Goal: Task Accomplishment & Management: Manage account settings

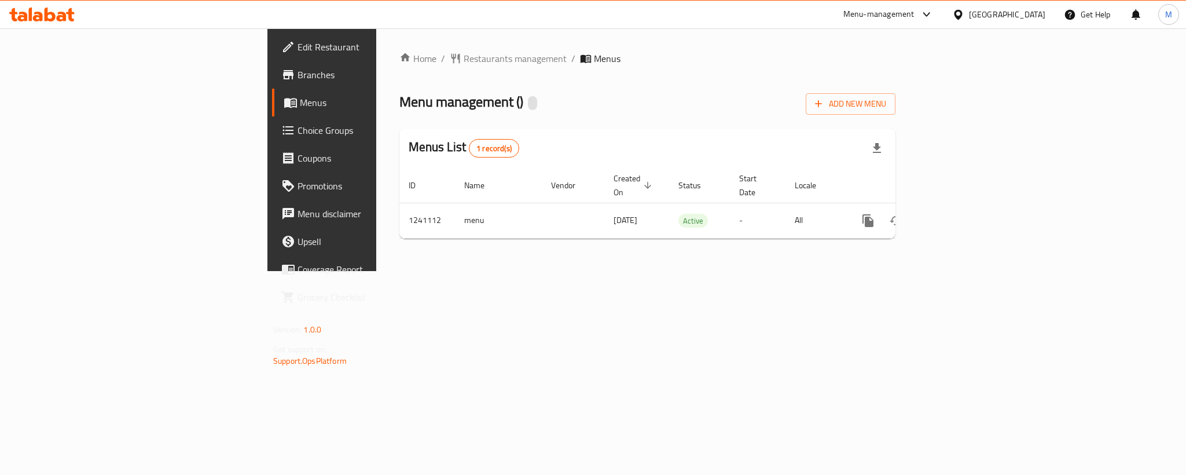
click at [61, 10] on icon at bounding box center [41, 15] width 65 height 14
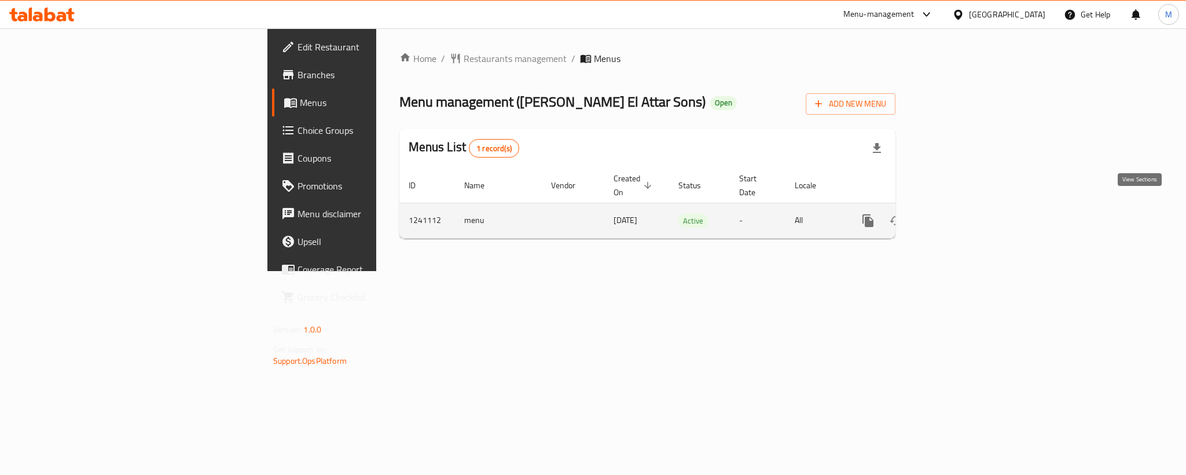
click at [959, 214] on icon "enhanced table" at bounding box center [952, 221] width 14 height 14
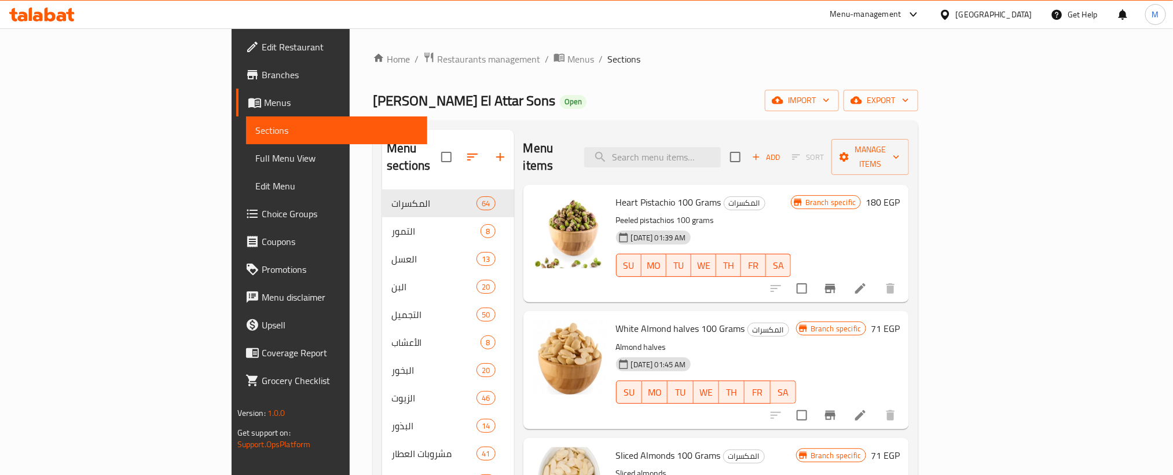
click at [615, 89] on div "Home / Restaurants management / Menus / Sections Saleh El Attar Sons Open impor…" at bounding box center [645, 350] width 545 height 596
drag, startPoint x: 627, startPoint y: 77, endPoint x: 556, endPoint y: 83, distance: 70.9
drag, startPoint x: 556, startPoint y: 83, endPoint x: 492, endPoint y: 98, distance: 66.4
drag, startPoint x: 492, startPoint y: 98, endPoint x: 419, endPoint y: 107, distance: 73.5
click at [419, 107] on div "Saleh El Attar Sons Open import export" at bounding box center [645, 100] width 545 height 21
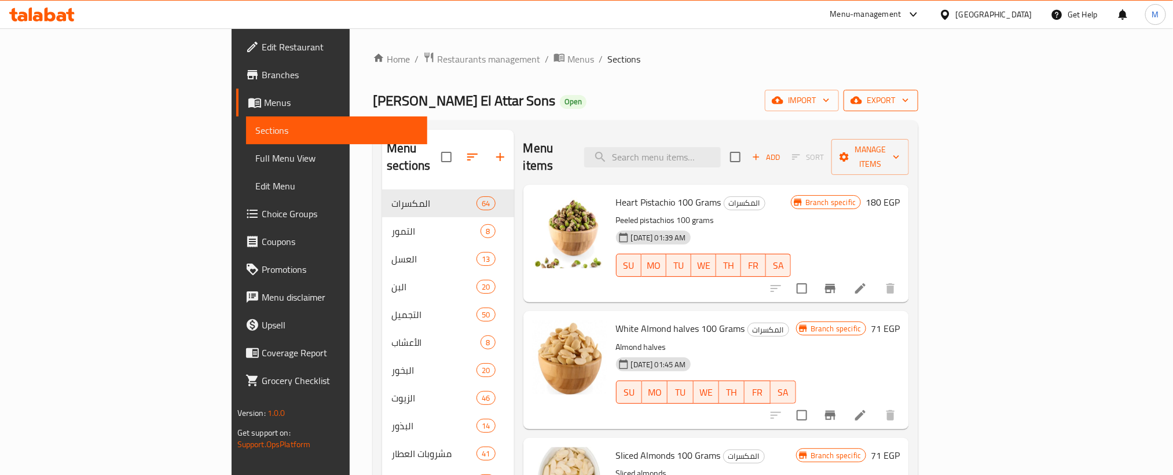
click at [909, 101] on span "export" at bounding box center [881, 100] width 56 height 14
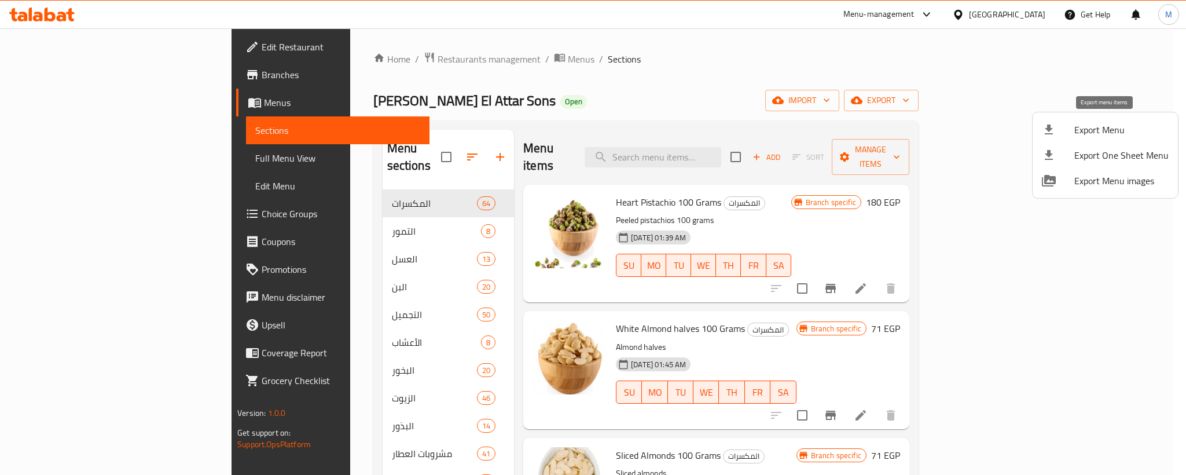
click at [1093, 127] on span "Export Menu" at bounding box center [1121, 130] width 94 height 14
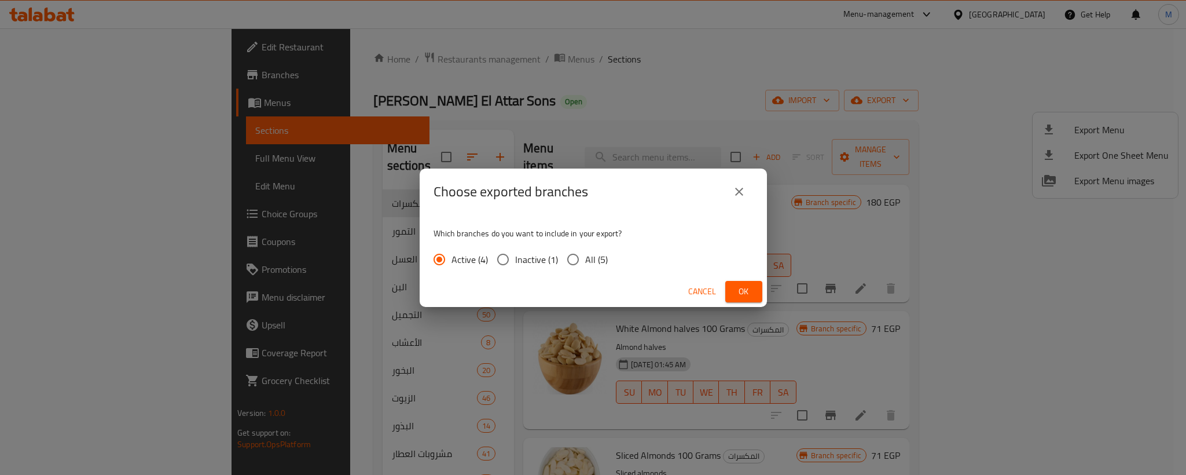
click at [758, 285] on button "Ok" at bounding box center [743, 291] width 37 height 21
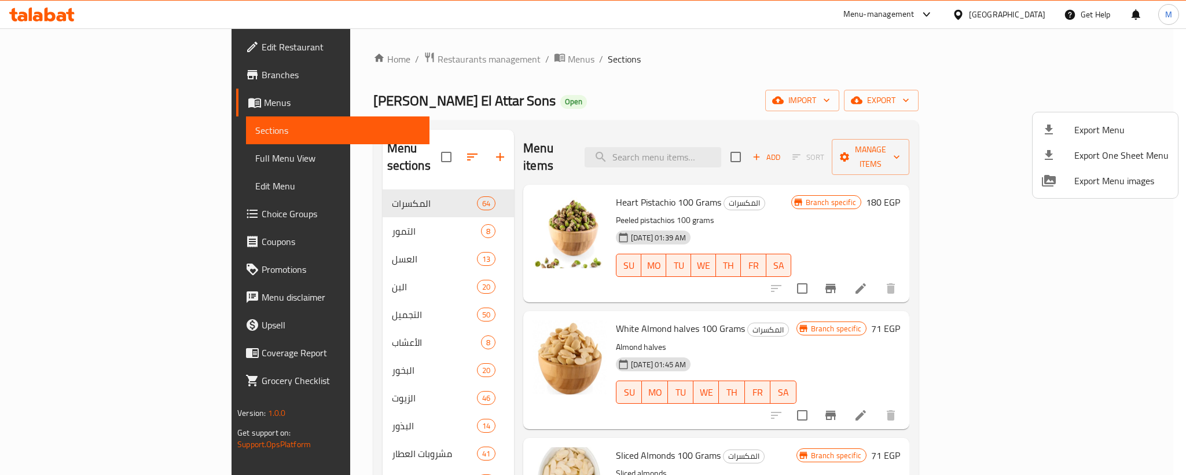
click at [648, 83] on div at bounding box center [593, 237] width 1186 height 475
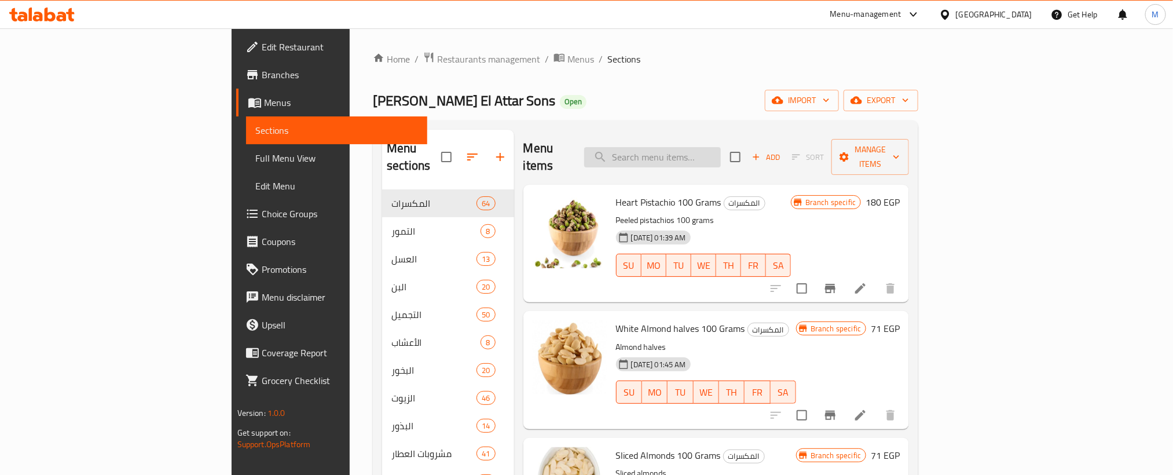
click at [721, 147] on input "search" at bounding box center [652, 157] width 137 height 20
paste input "عسل زيتون الصالح"
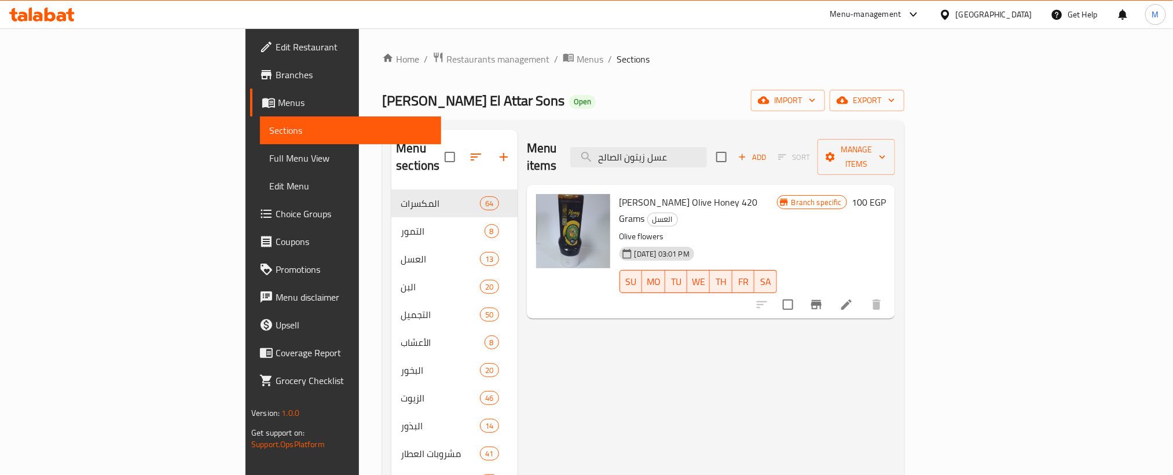
type input "عسل زيتون الصالح"
click at [821, 300] on icon "Branch-specific-item" at bounding box center [816, 304] width 10 height 9
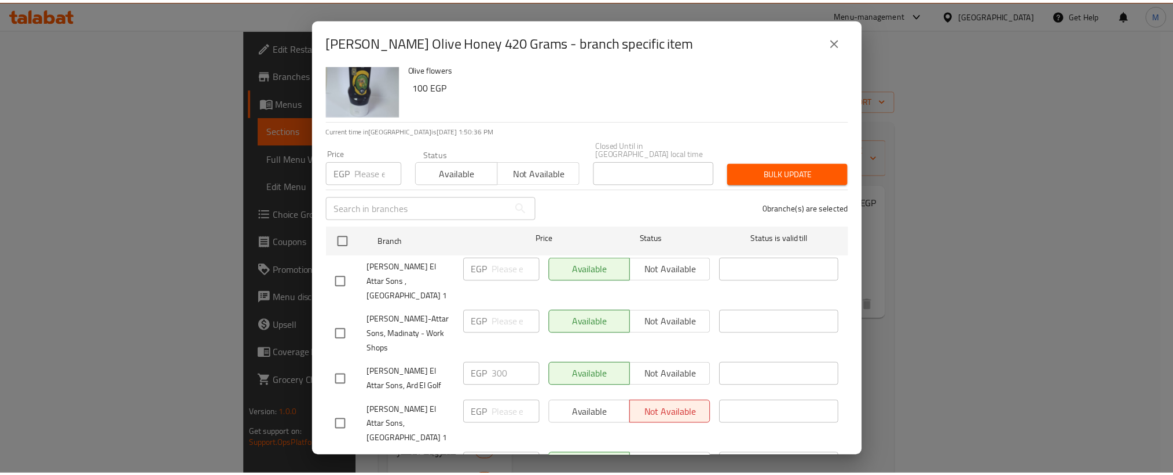
scroll to position [39, 0]
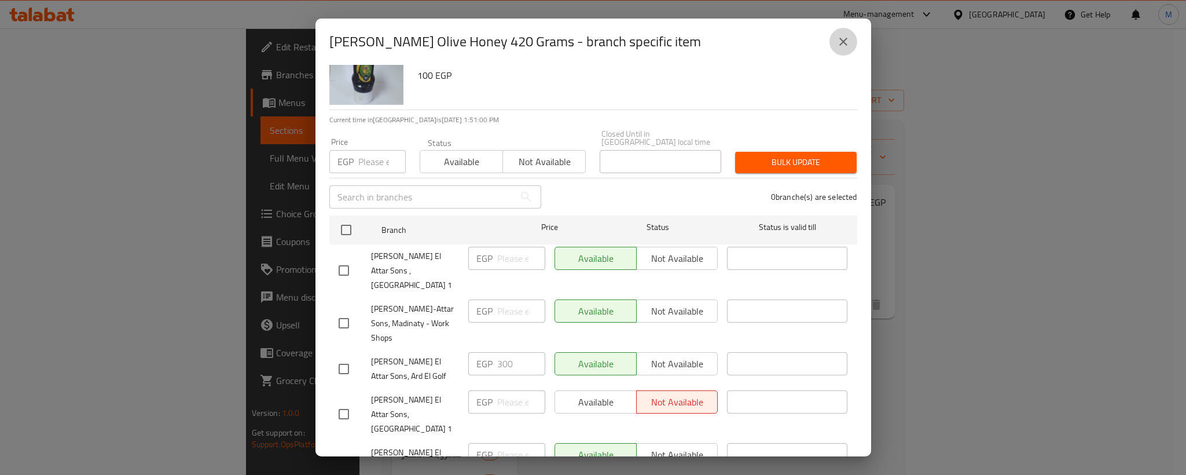
click at [837, 44] on icon "close" at bounding box center [844, 42] width 14 height 14
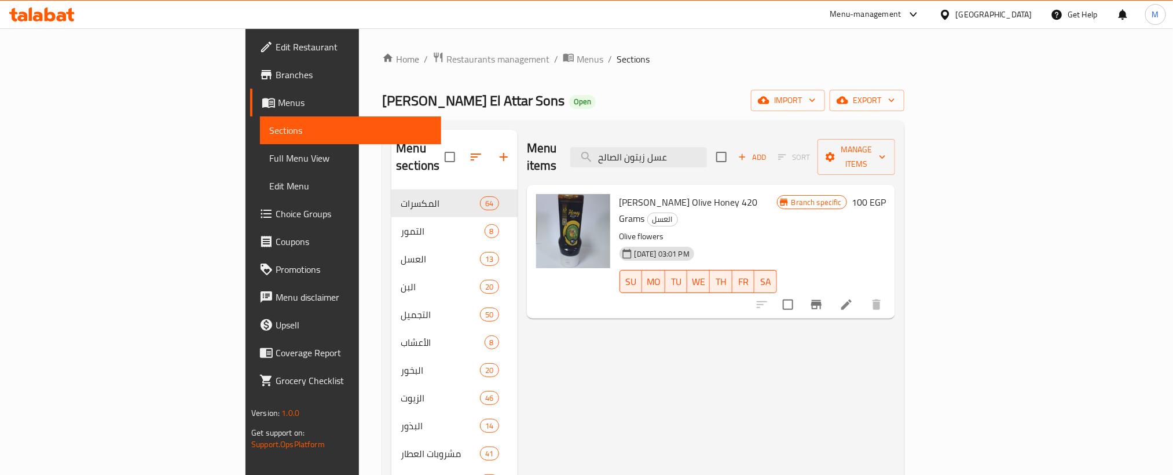
drag, startPoint x: 53, startPoint y: 72, endPoint x: 56, endPoint y: 84, distance: 12.5
click at [276, 72] on span "Branches" at bounding box center [354, 75] width 156 height 14
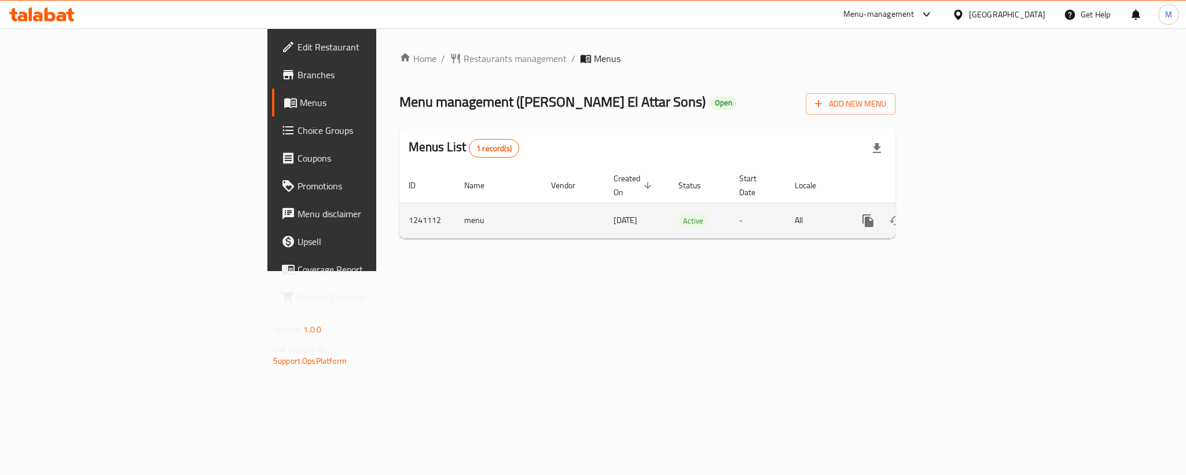
click at [959, 214] on icon "enhanced table" at bounding box center [952, 221] width 14 height 14
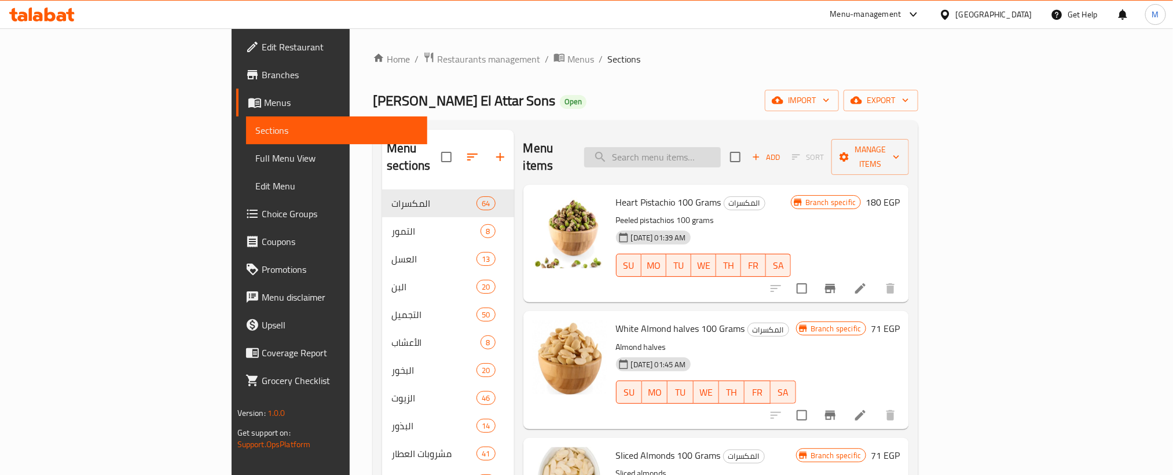
click at [721, 151] on input "search" at bounding box center [652, 157] width 137 height 20
paste input "عسل زيتون الصالح"
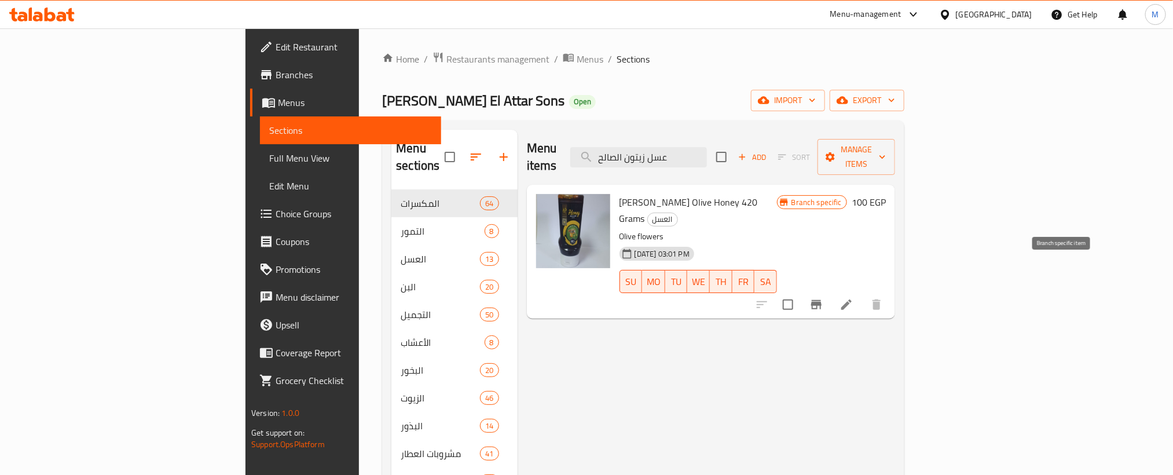
type input "عسل زيتون الصالح"
click at [823, 298] on icon "Branch-specific-item" at bounding box center [816, 305] width 14 height 14
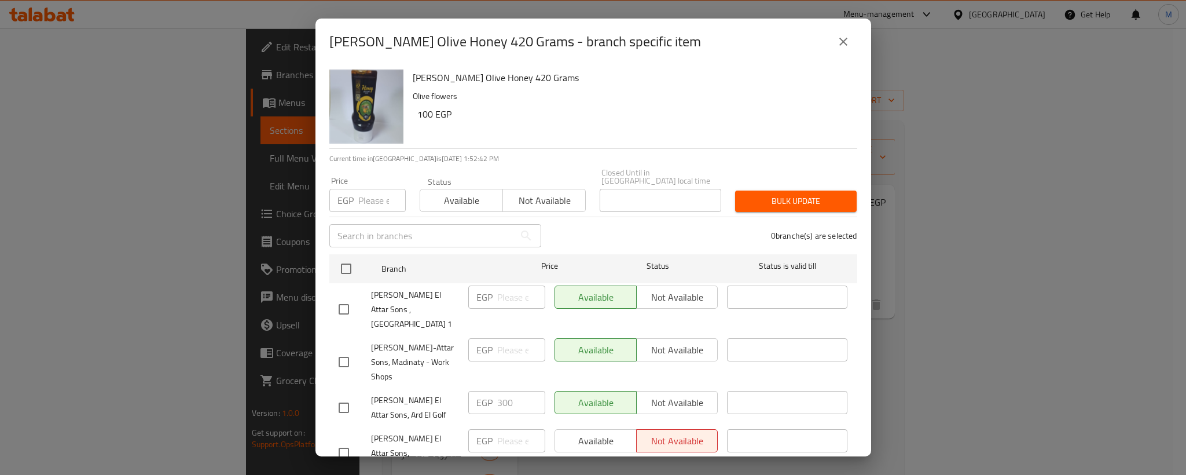
click at [379, 192] on input "number" at bounding box center [381, 200] width 47 height 23
paste input "300"
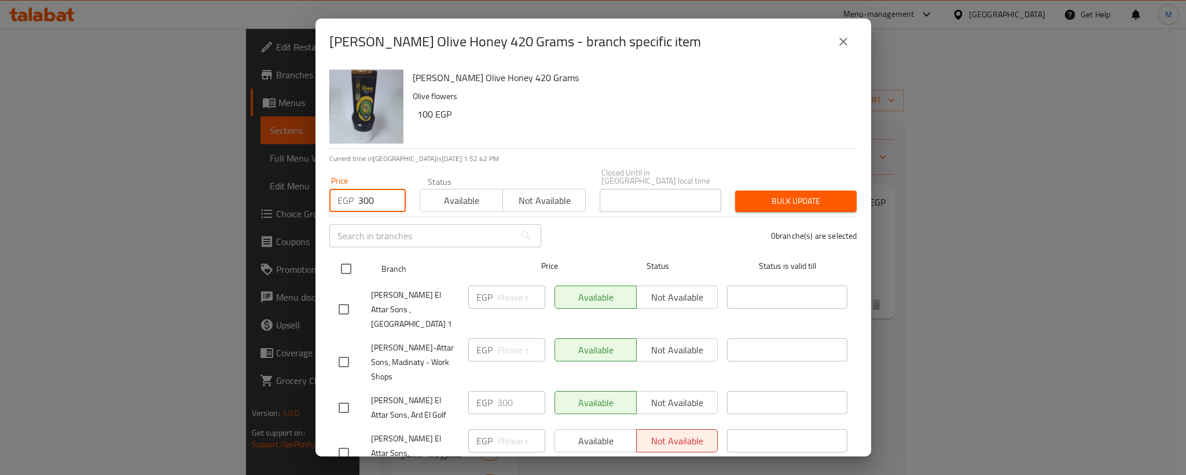
type input "300"
click at [349, 268] on input "checkbox" at bounding box center [346, 268] width 24 height 24
checkbox input "true"
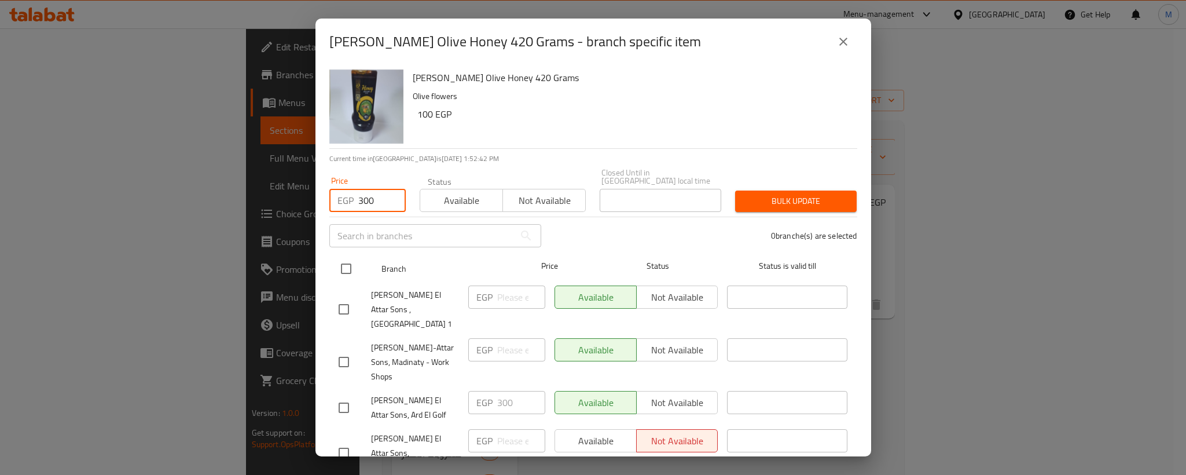
checkbox input "true"
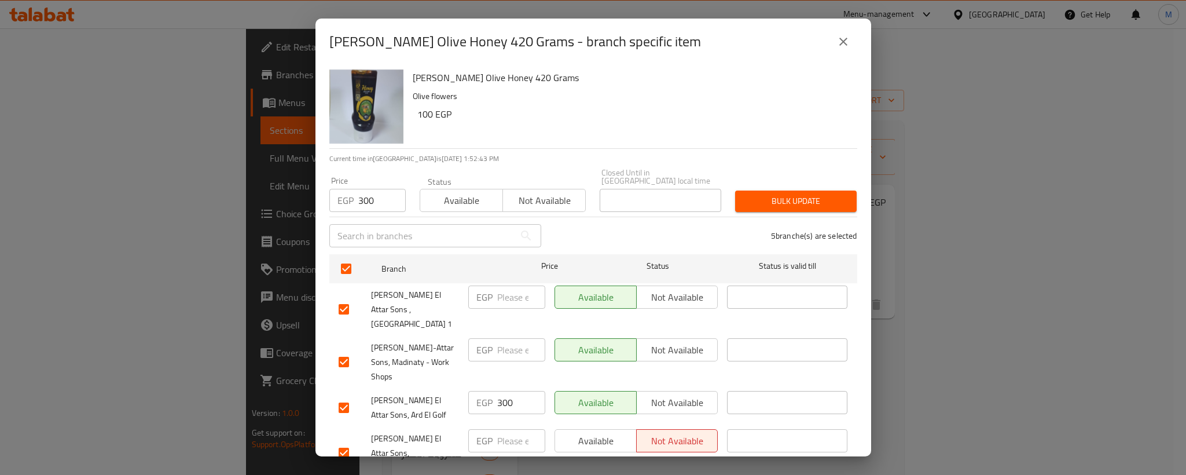
scroll to position [39, 0]
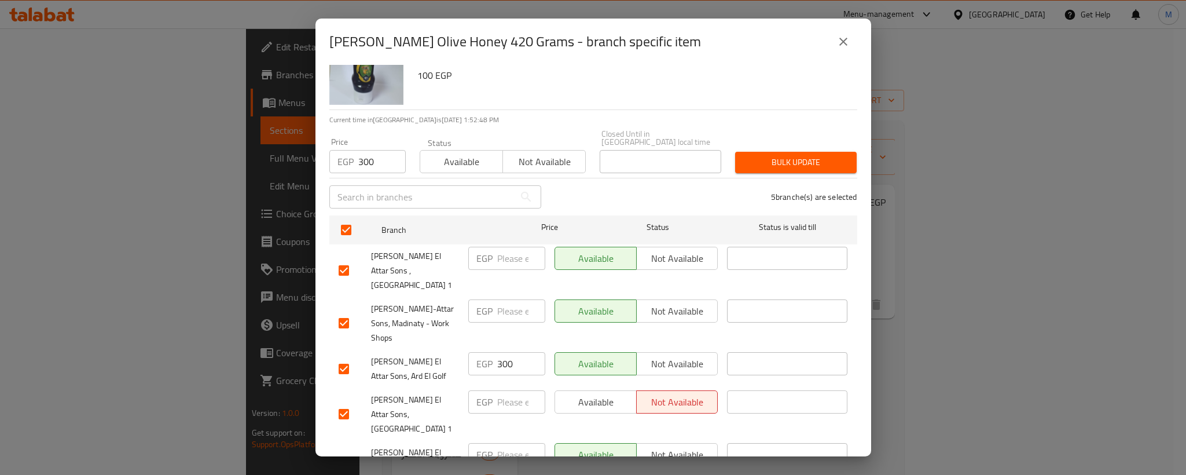
click at [790, 155] on span "Bulk update" at bounding box center [796, 162] width 103 height 14
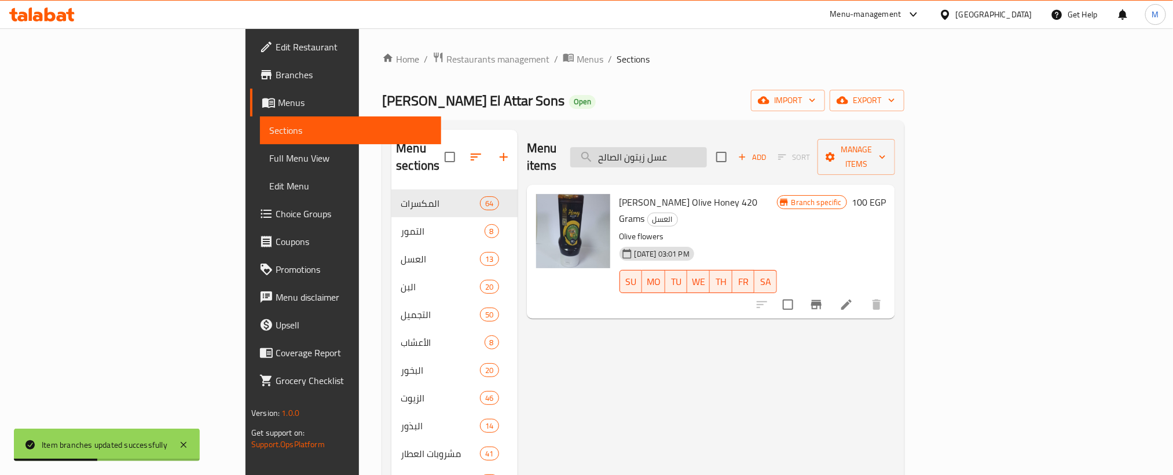
click at [707, 150] on input "عسل زيتون الصالح" at bounding box center [638, 157] width 137 height 20
paste input "بلى مر"
type input "عسل جبلى مر الصالح"
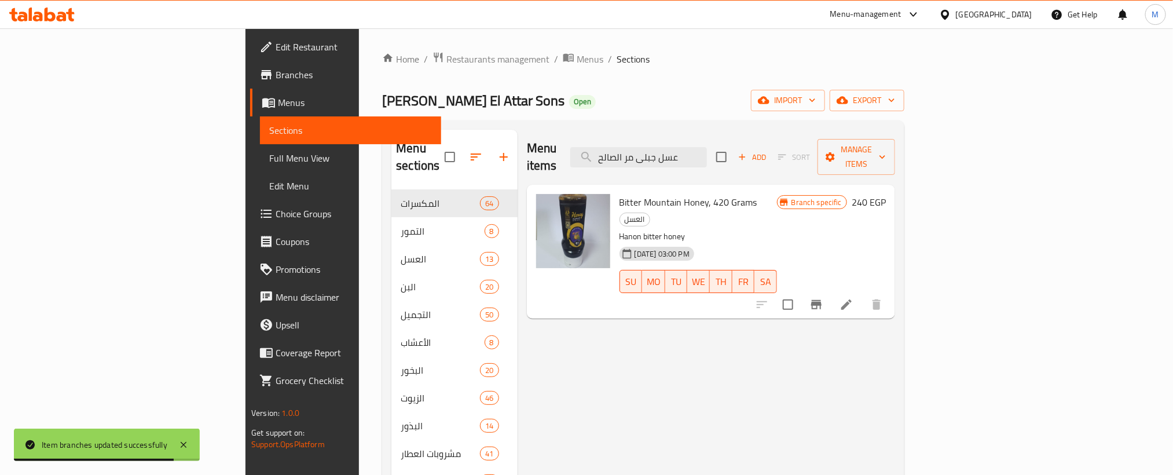
click at [821, 300] on icon "Branch-specific-item" at bounding box center [816, 304] width 10 height 9
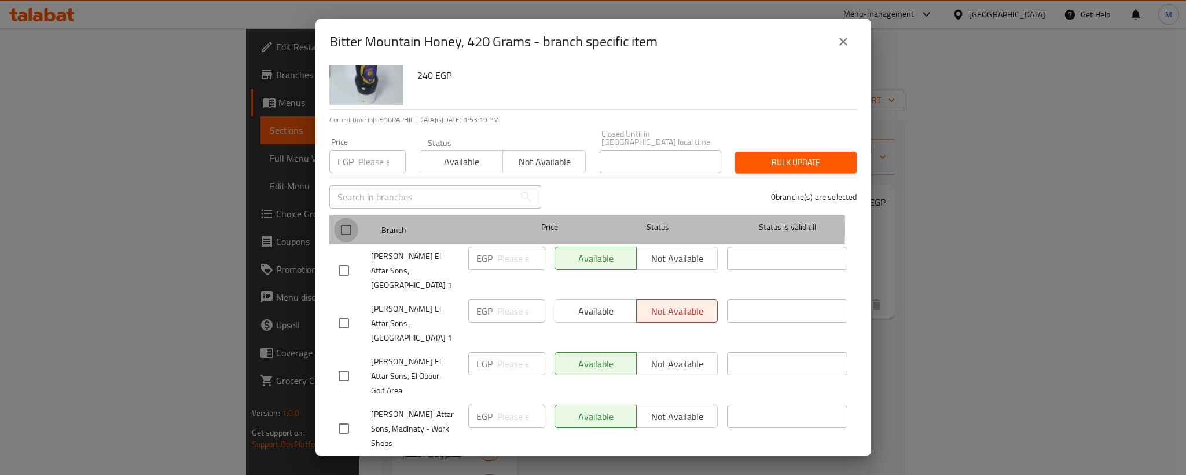
click at [344, 219] on input "checkbox" at bounding box center [346, 230] width 24 height 24
checkbox input "true"
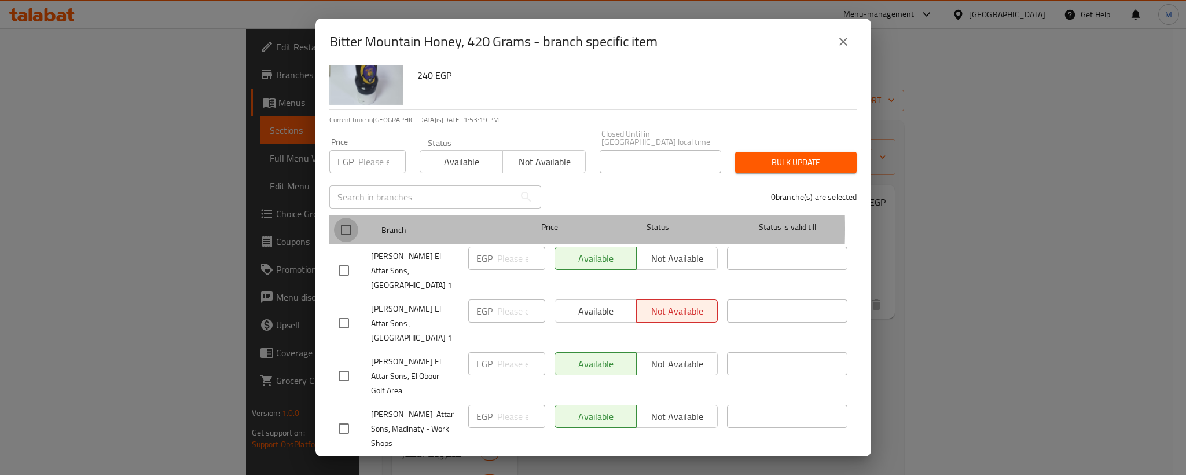
checkbox input "true"
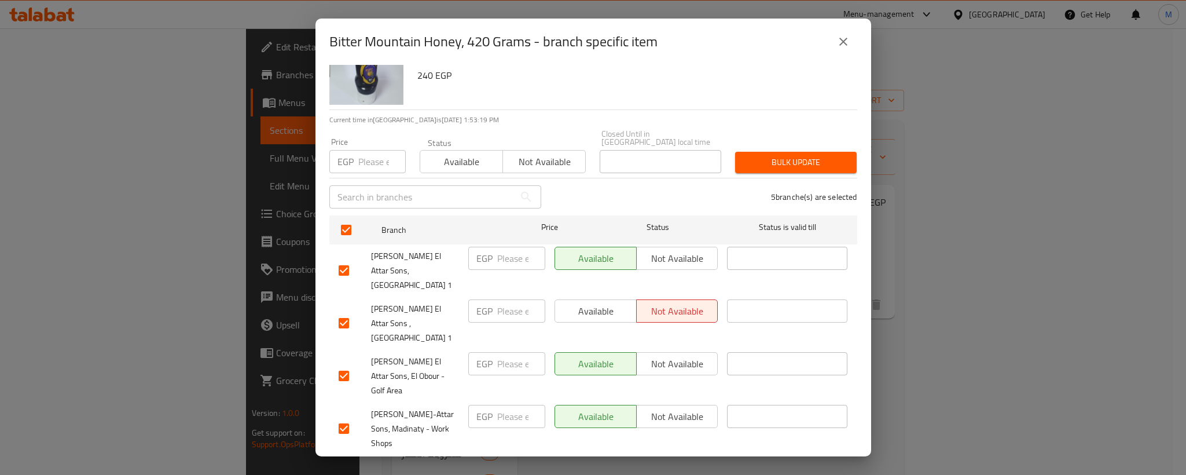
click at [366, 167] on div "Price EGP Price" at bounding box center [367, 155] width 90 height 49
click at [373, 153] on input "number" at bounding box center [381, 161] width 47 height 23
paste input "340"
type input "340"
click at [630, 91] on div "Bitter Mountain Honey, 420 Grams Hanon bitter honey 240 EGP" at bounding box center [630, 67] width 445 height 83
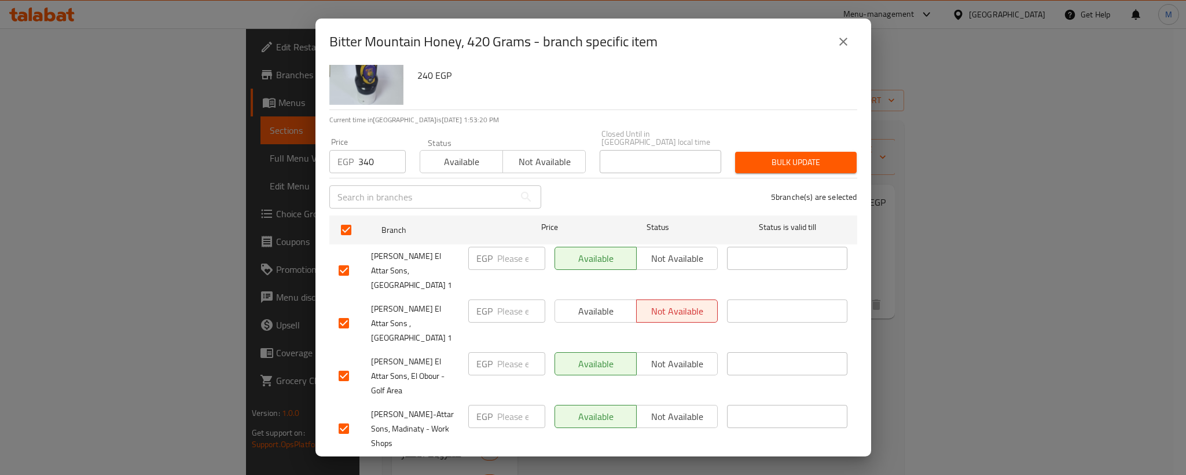
click at [787, 155] on span "Bulk update" at bounding box center [796, 162] width 103 height 14
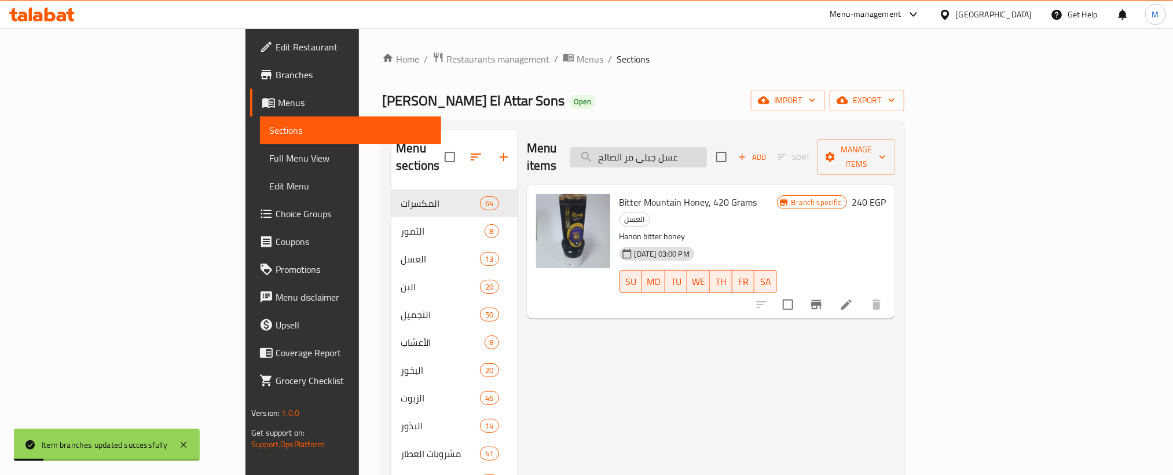
click at [707, 151] on input "عسل جبلى مر الصالح" at bounding box center [638, 157] width 137 height 20
click at [707, 150] on input "عسل جبلى مر الصالح" at bounding box center [638, 157] width 137 height 20
paste input "بة البركة"
type input "عسل حبة البركة الصالح"
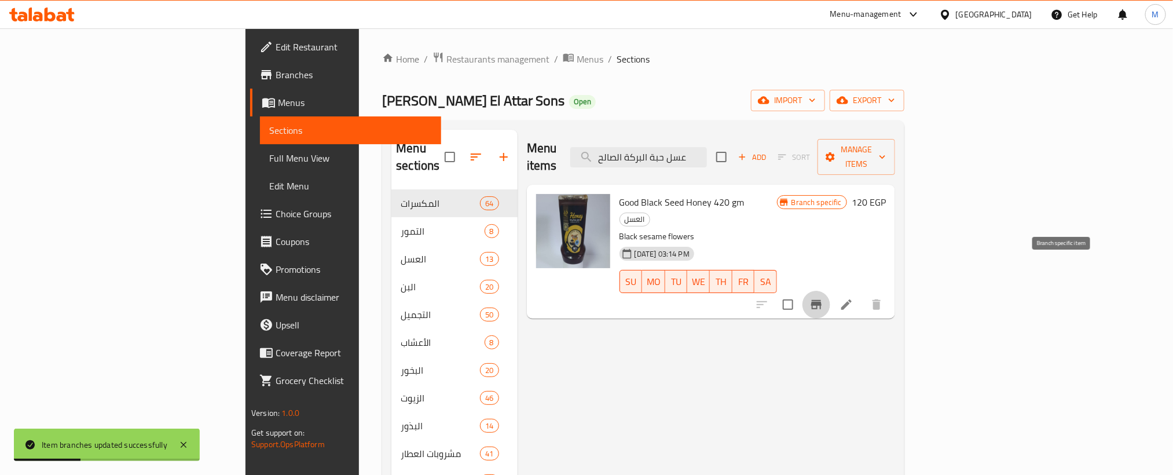
click at [821, 300] on icon "Branch-specific-item" at bounding box center [816, 304] width 10 height 9
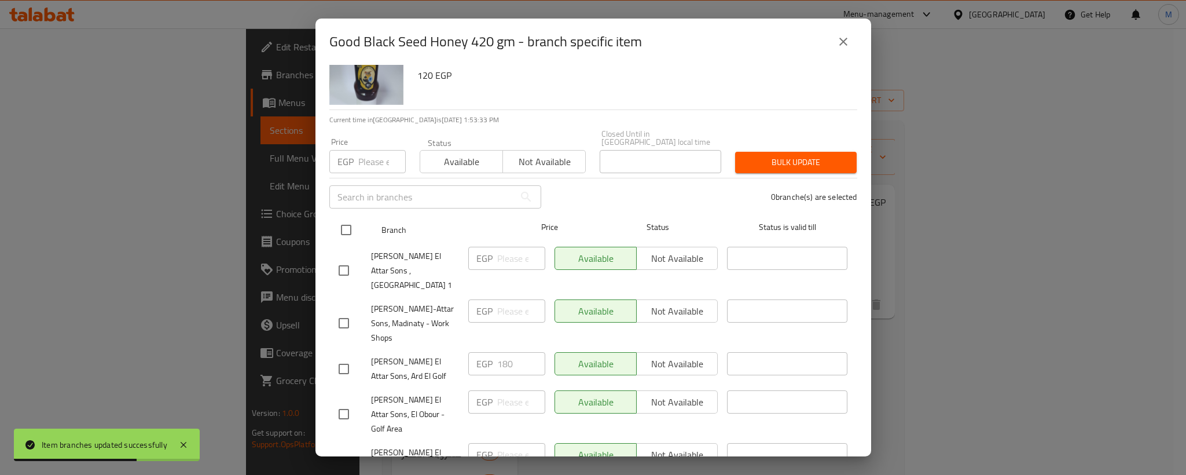
click at [339, 219] on input "checkbox" at bounding box center [346, 230] width 24 height 24
checkbox input "true"
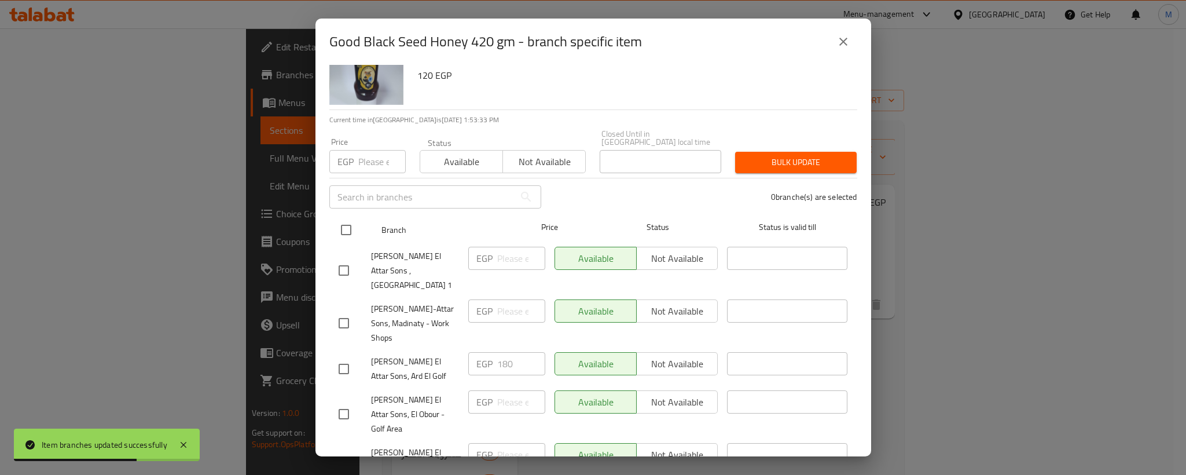
checkbox input "true"
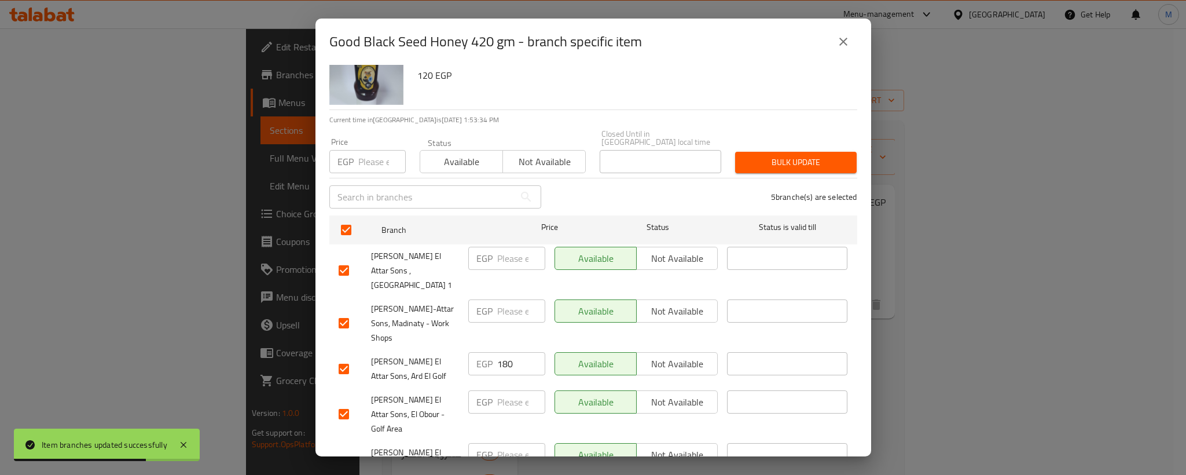
click at [363, 178] on div "​" at bounding box center [435, 196] width 226 height 37
paste input "180"
click at [377, 153] on input "number" at bounding box center [381, 161] width 47 height 23
type input "180"
drag, startPoint x: 679, startPoint y: 113, endPoint x: 716, endPoint y: 131, distance: 40.4
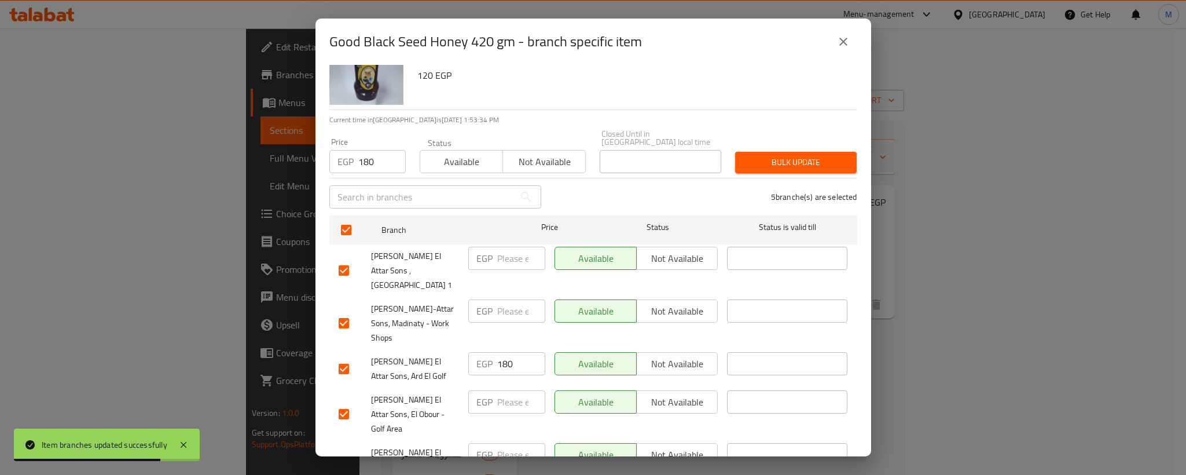
click at [681, 115] on p "Current time in [GEOGRAPHIC_DATA] is [DATE] 1:53:34 PM" at bounding box center [593, 120] width 528 height 10
click at [764, 155] on span "Bulk update" at bounding box center [796, 162] width 103 height 14
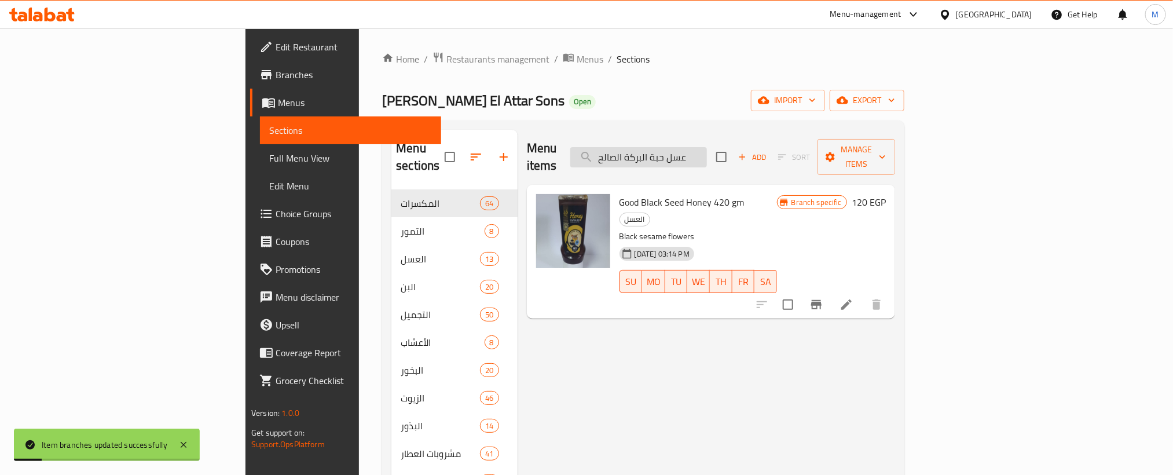
click at [707, 147] on input "عسل حبة البركة الصالح" at bounding box center [638, 157] width 137 height 20
click at [707, 148] on input "عسل حبة البركة الصالح" at bounding box center [638, 157] width 137 height 20
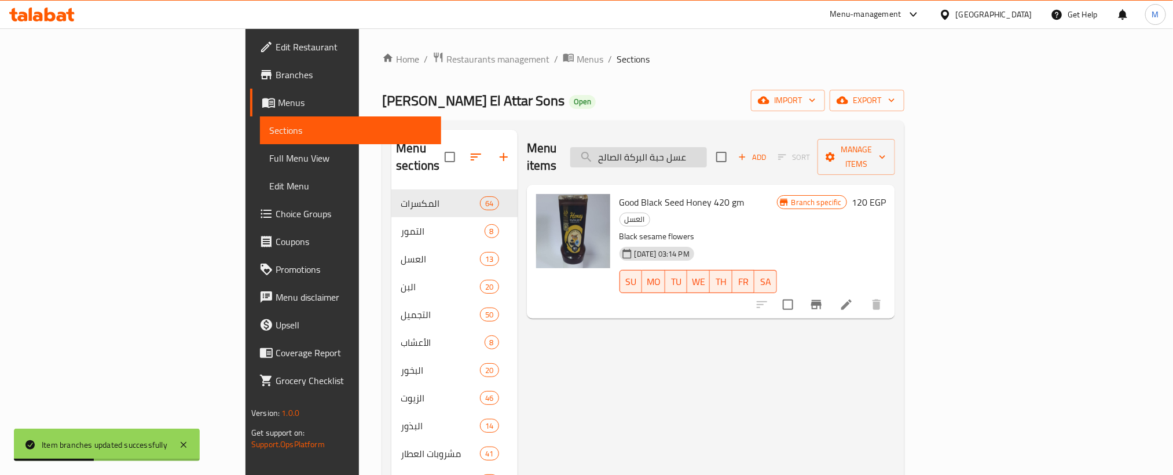
paste input "نوار"
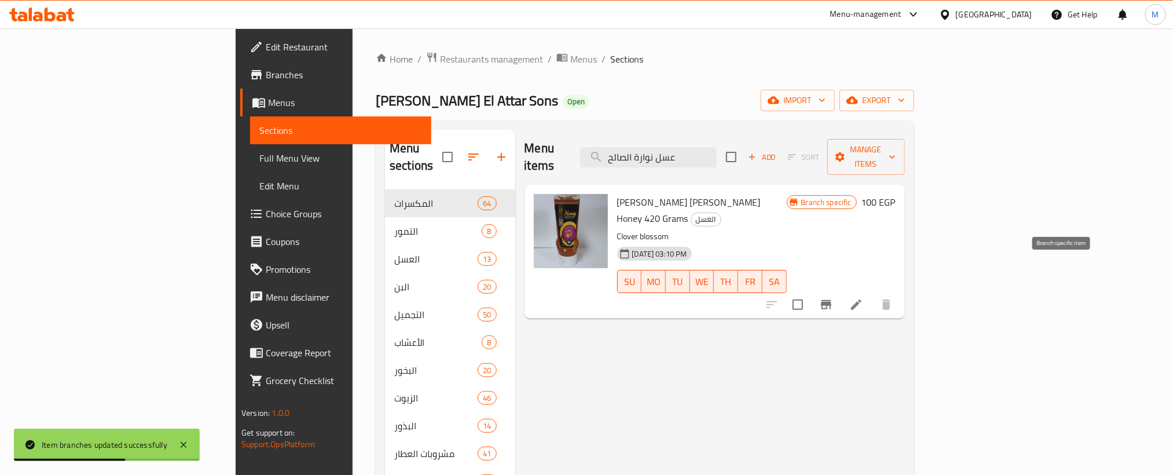
type input "عسل نوارة الصالح"
click at [831, 300] on icon "Branch-specific-item" at bounding box center [826, 304] width 10 height 9
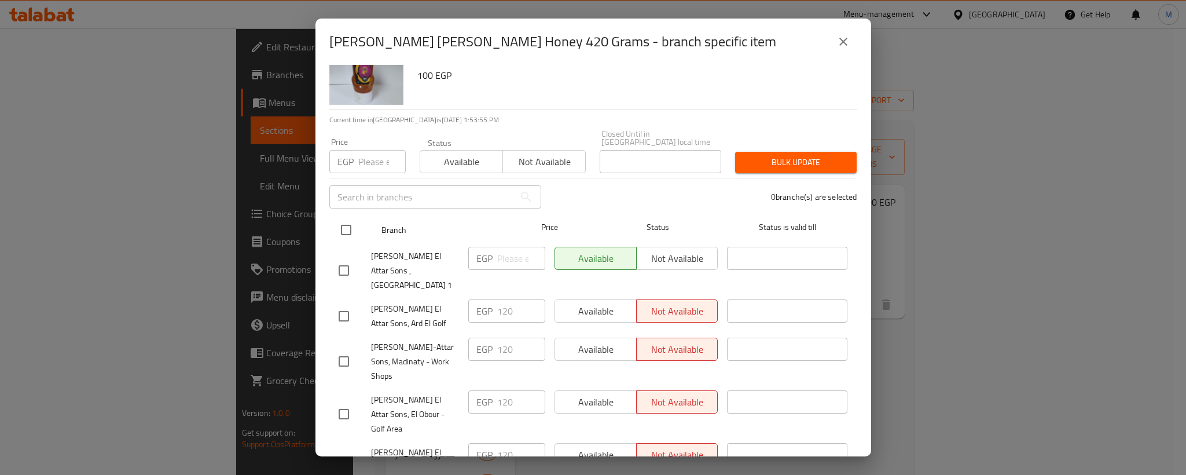
click at [346, 218] on input "checkbox" at bounding box center [346, 230] width 24 height 24
checkbox input "true"
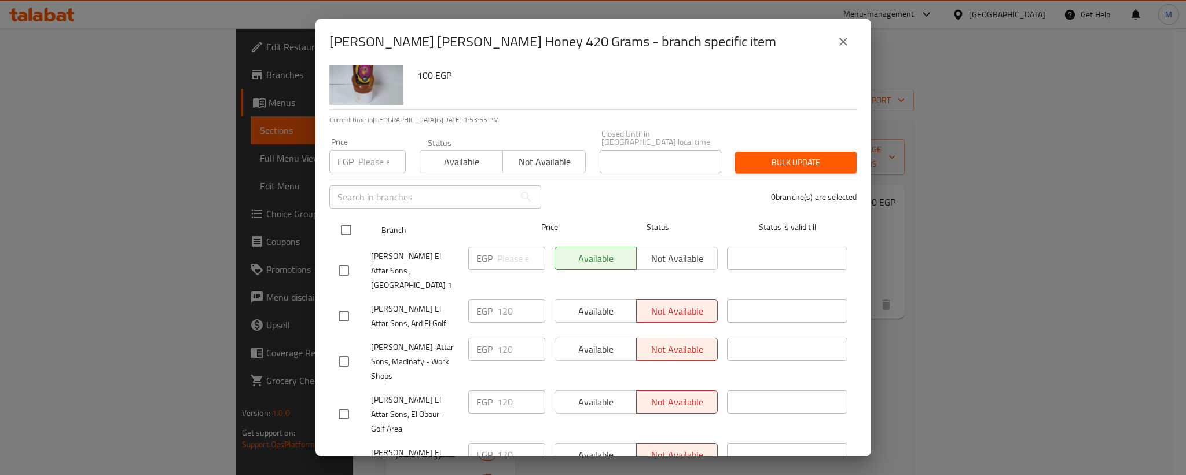
checkbox input "true"
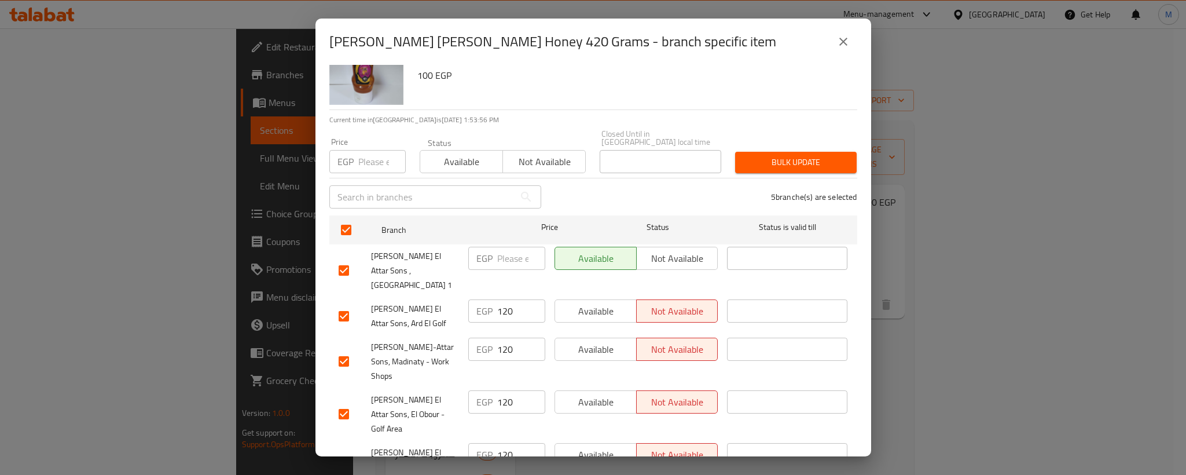
paste input "120"
click at [374, 153] on input "number" at bounding box center [381, 161] width 47 height 23
type input "120"
click at [761, 155] on span "Bulk update" at bounding box center [796, 162] width 103 height 14
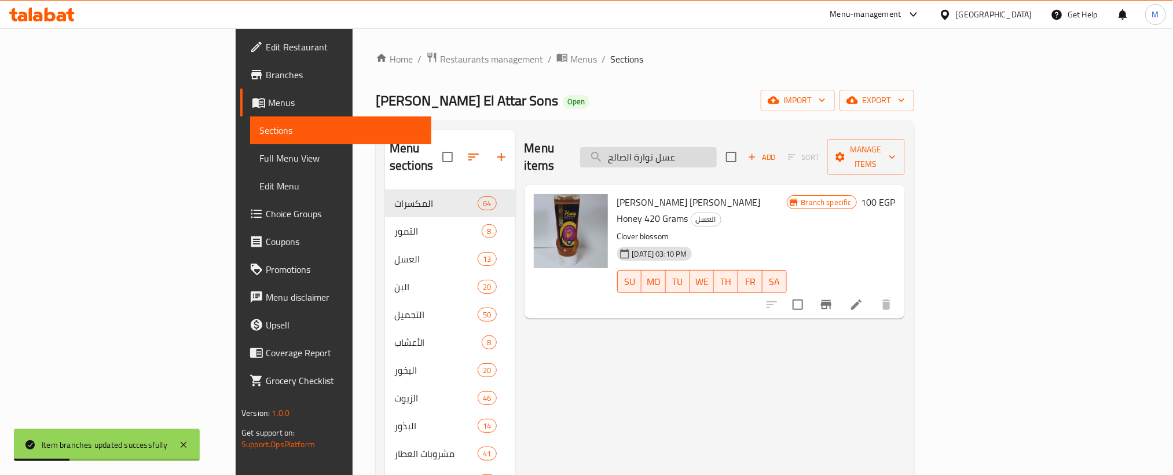
click at [717, 147] on input "عسل نوارة الصالح" at bounding box center [648, 157] width 137 height 20
paste input "بردقوش"
click at [717, 147] on input "عسل نوارة الصالح" at bounding box center [648, 157] width 137 height 20
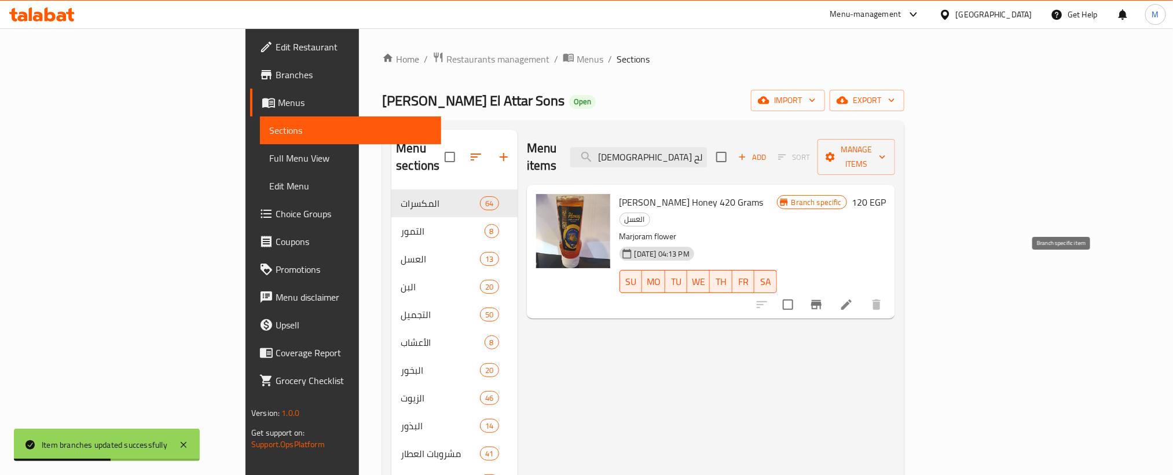
type input "[DEMOGRAPHIC_DATA] بردقوش الصالح"
click at [821, 300] on icon "Branch-specific-item" at bounding box center [816, 304] width 10 height 9
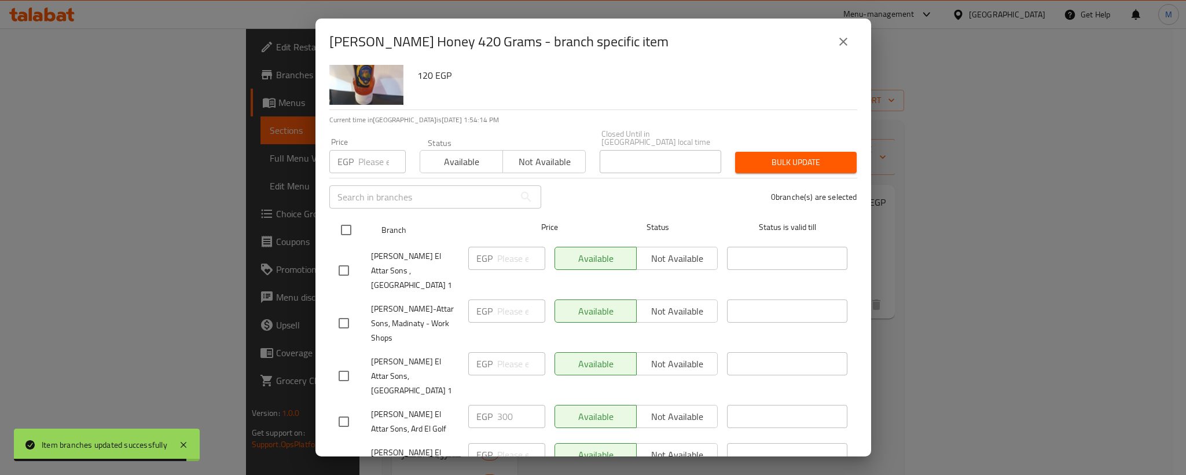
click at [344, 219] on input "checkbox" at bounding box center [346, 230] width 24 height 24
checkbox input "true"
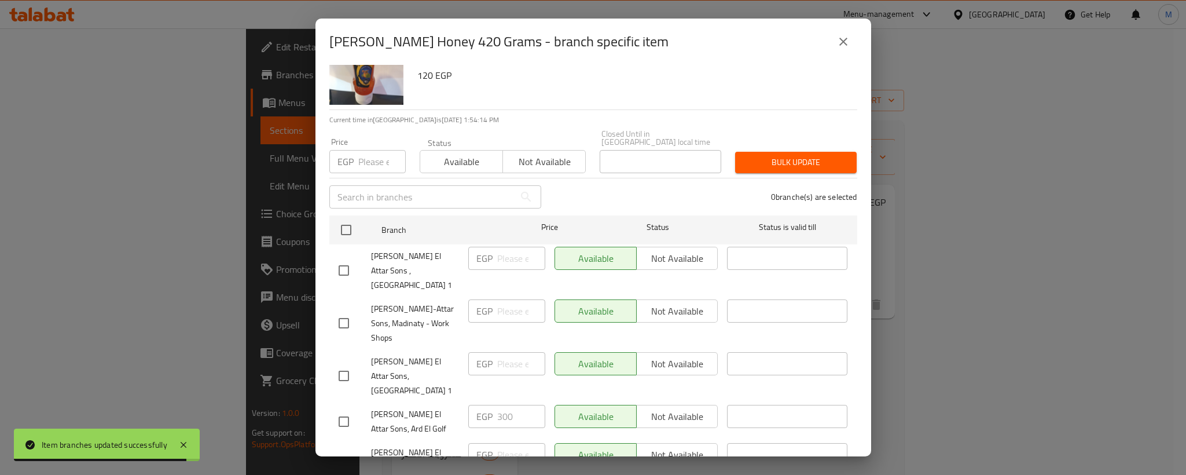
checkbox input "true"
click at [369, 155] on input "number" at bounding box center [381, 161] width 47 height 23
paste input "300"
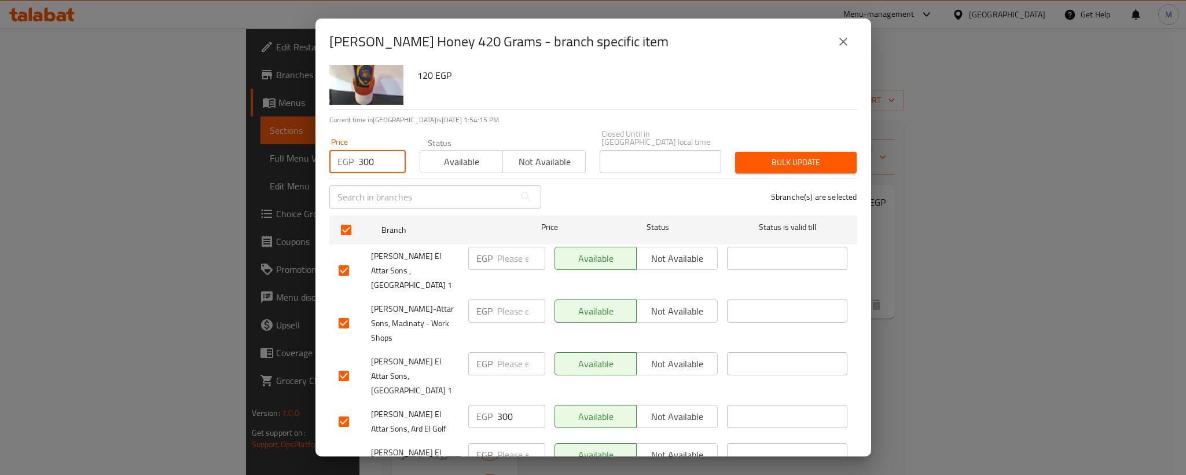
type input "300"
click at [806, 160] on span "Bulk update" at bounding box center [796, 162] width 103 height 14
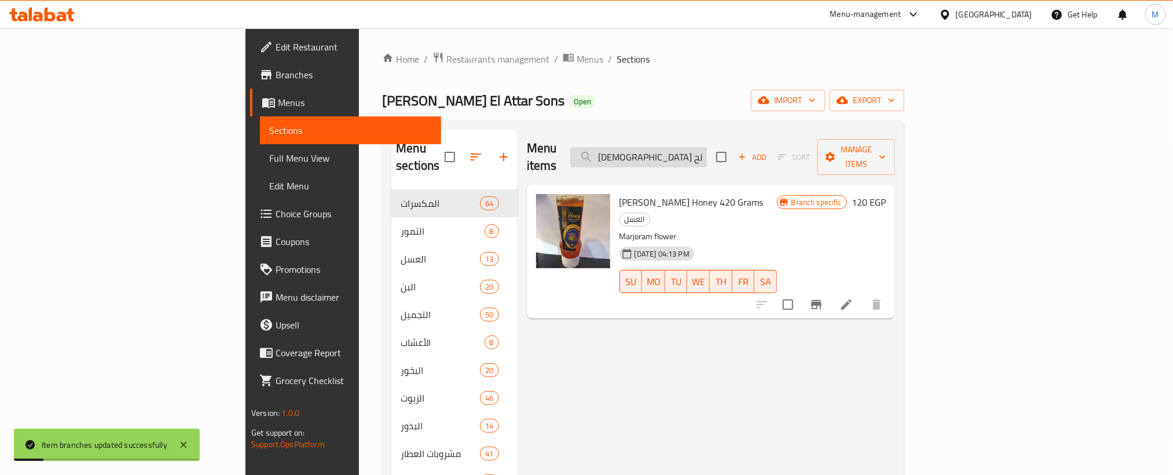
click at [707, 148] on input "[DEMOGRAPHIC_DATA] بردقوش الصالح" at bounding box center [638, 157] width 137 height 20
paste input "يتون"
click at [707, 148] on input "[DEMOGRAPHIC_DATA] بردقوش الصالح" at bounding box center [638, 157] width 137 height 20
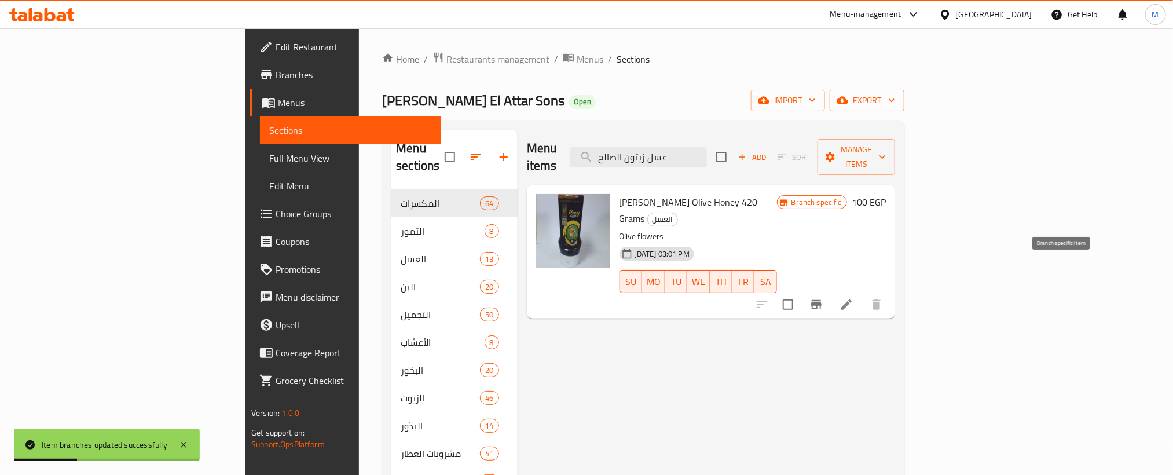
type input "عسل زيتون الصالح"
click at [821, 300] on icon "Branch-specific-item" at bounding box center [816, 304] width 10 height 9
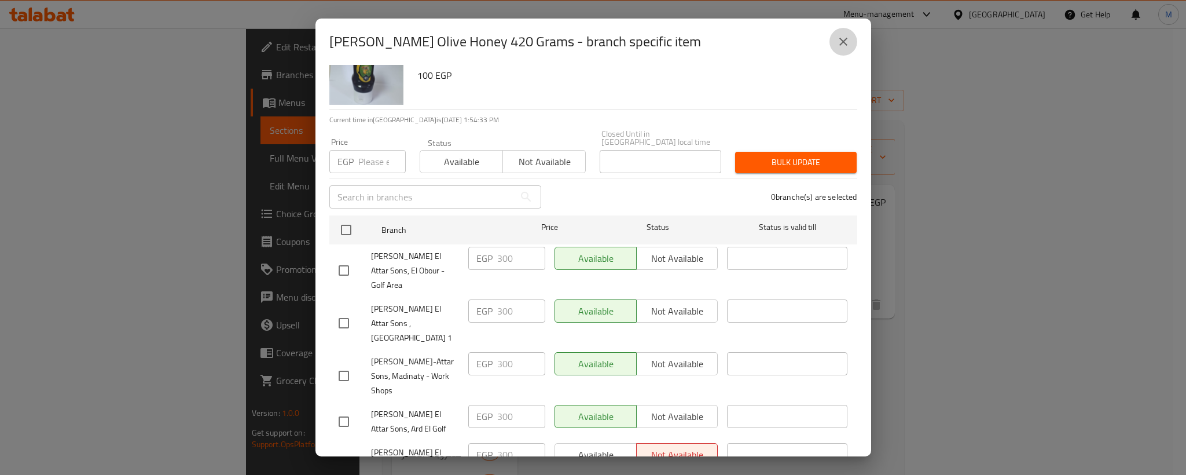
click at [849, 36] on icon "close" at bounding box center [844, 42] width 14 height 14
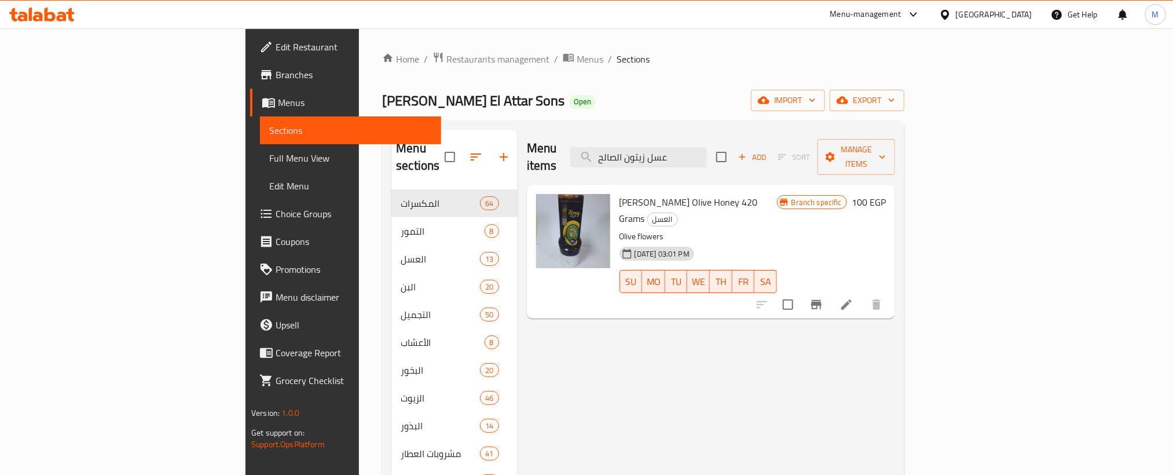
click at [904, 87] on div "Home / Restaurants management / Menus / Sections Saleh El Attar Sons Open impor…" at bounding box center [643, 350] width 522 height 596
click at [895, 103] on span "export" at bounding box center [867, 100] width 56 height 14
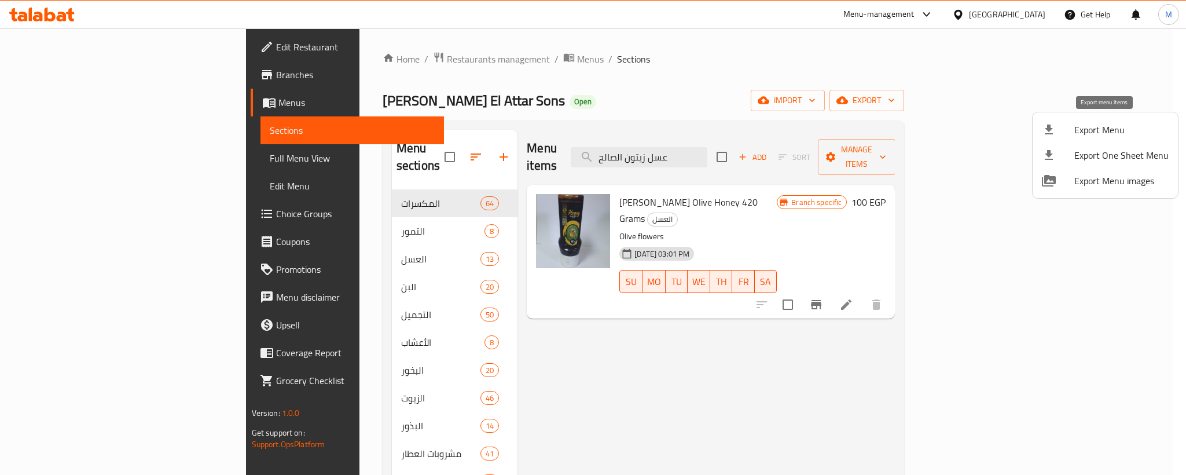
click at [1092, 127] on span "Export Menu" at bounding box center [1121, 130] width 94 height 14
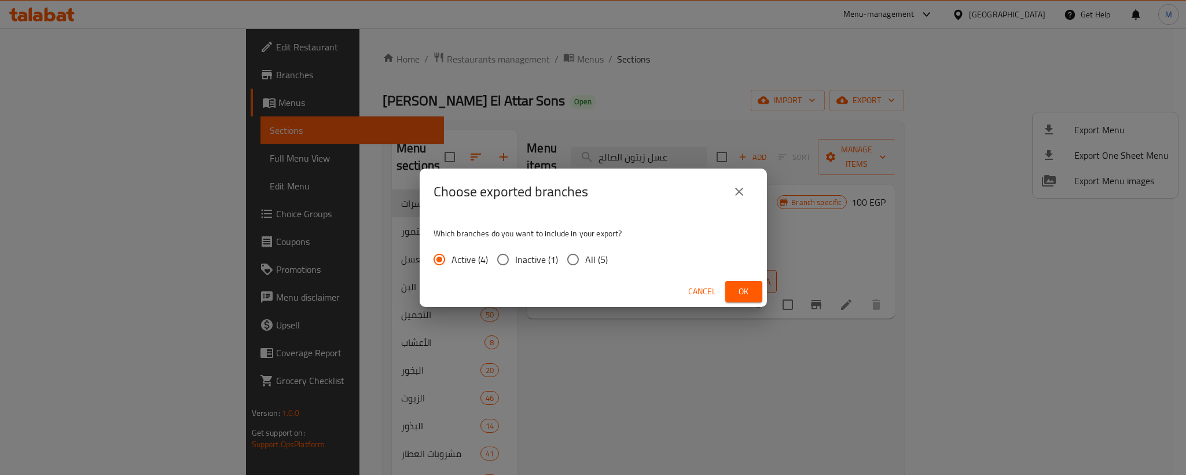
click at [745, 296] on span "Ok" at bounding box center [744, 291] width 19 height 14
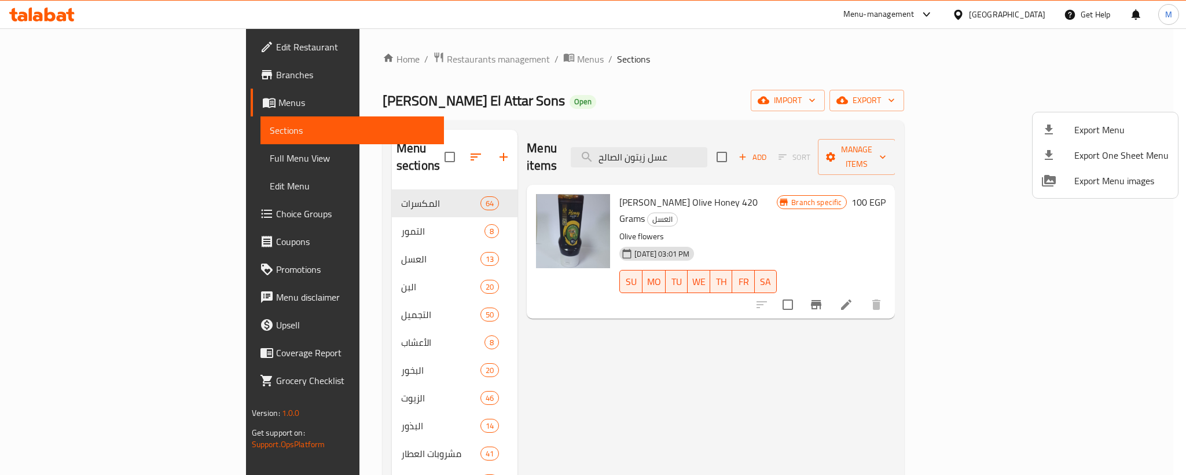
click at [54, 16] on div at bounding box center [593, 237] width 1186 height 475
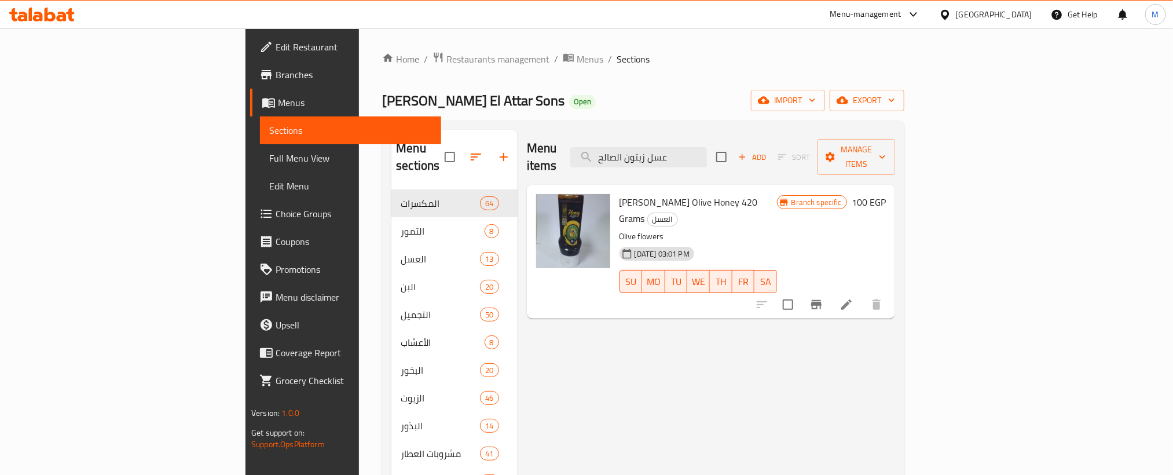
click at [54, 16] on icon at bounding box center [50, 15] width 11 height 14
